Goal: Navigation & Orientation: Find specific page/section

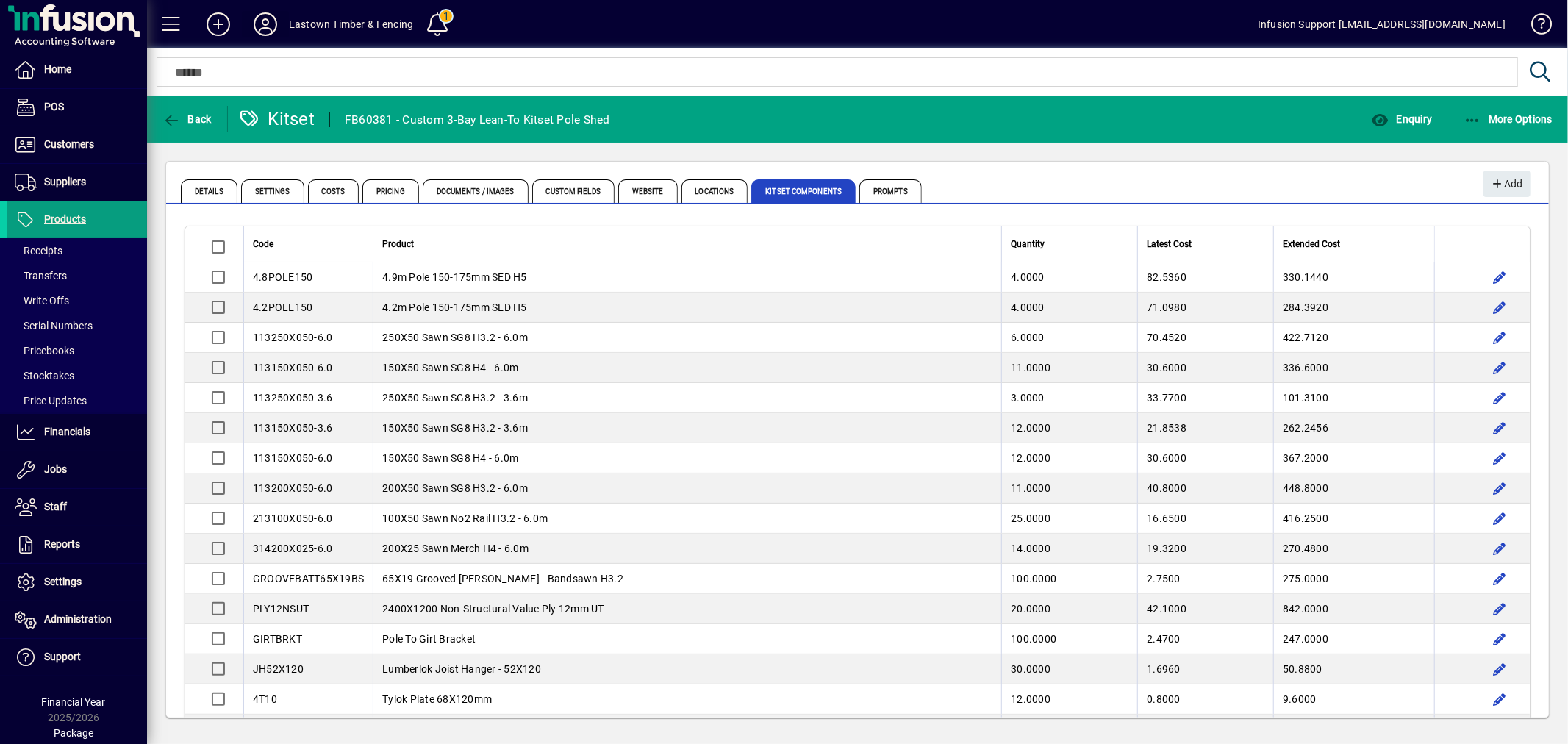
click at [263, 13] on icon at bounding box center [266, 25] width 30 height 24
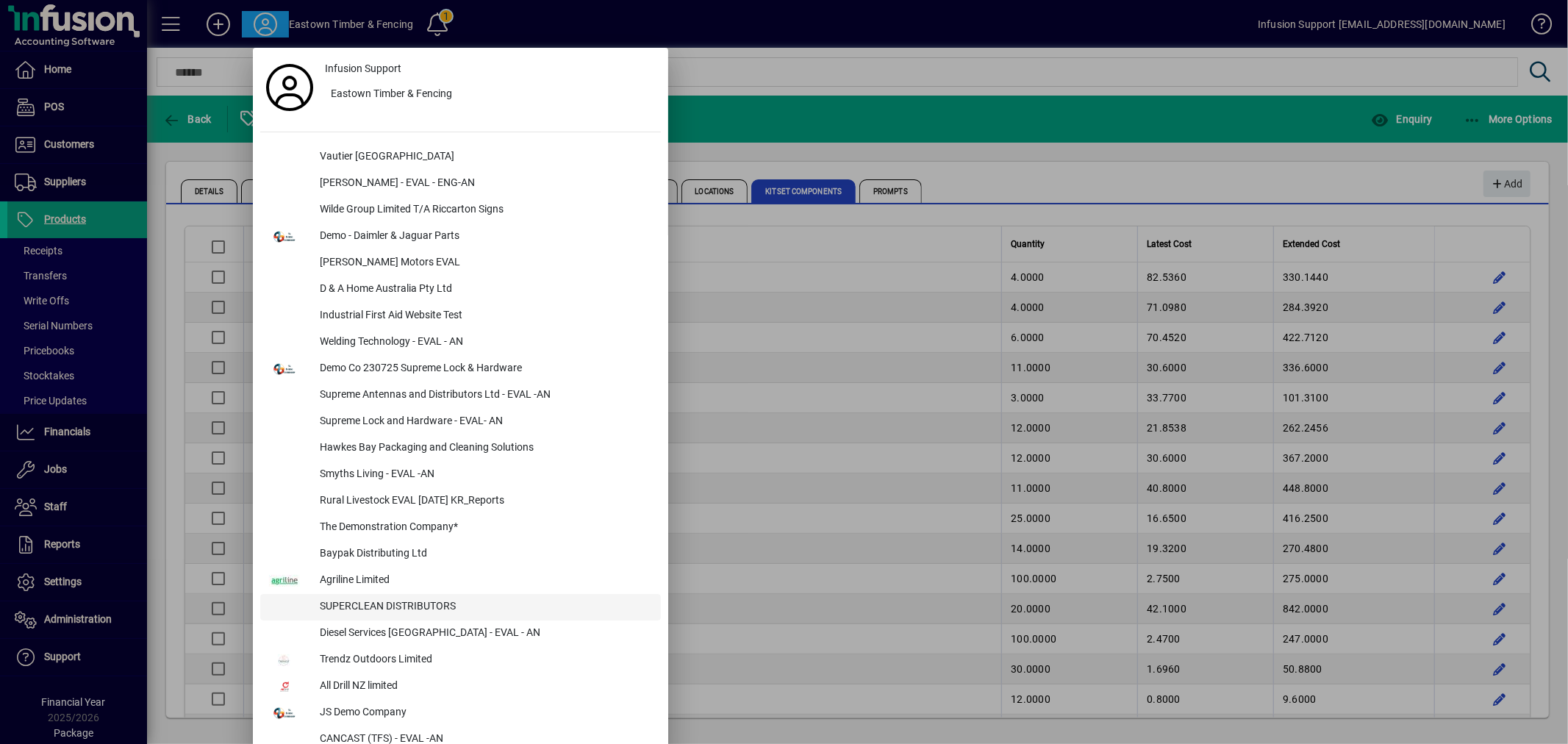
drag, startPoint x: 414, startPoint y: 604, endPoint x: 564, endPoint y: 597, distance: 150.2
click at [415, 605] on div "SUPERCLEAN DISTRIBUTORS" at bounding box center [484, 607] width 353 height 27
